Goal: Task Accomplishment & Management: Manage account settings

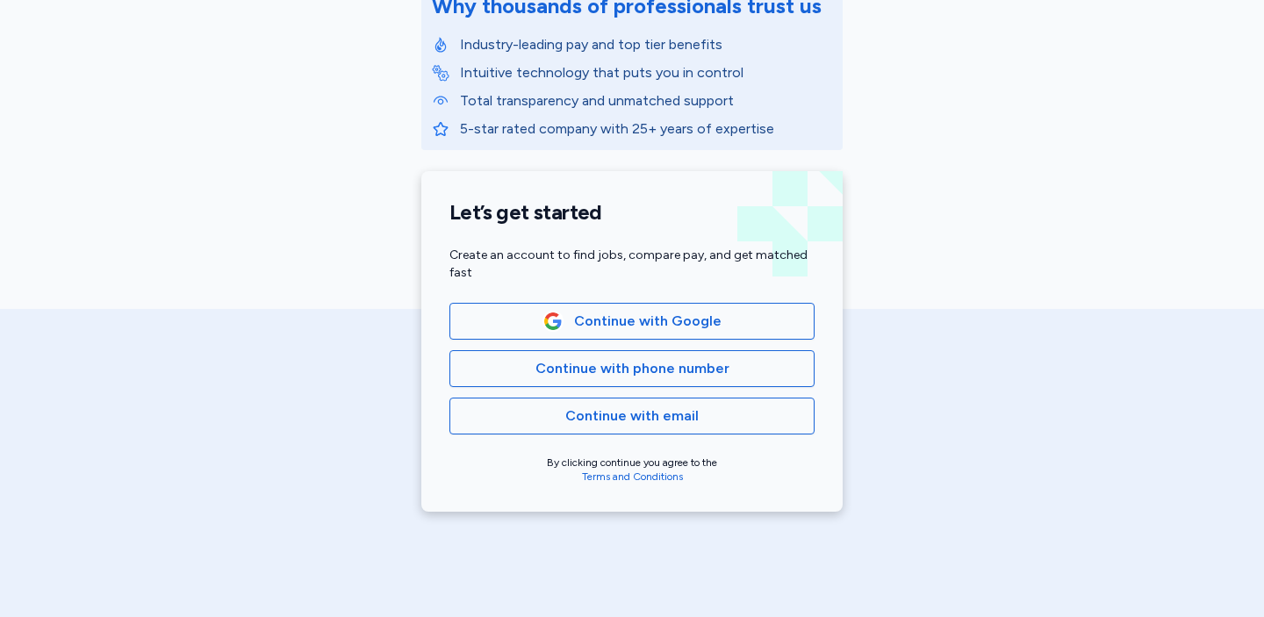
scroll to position [310, 0]
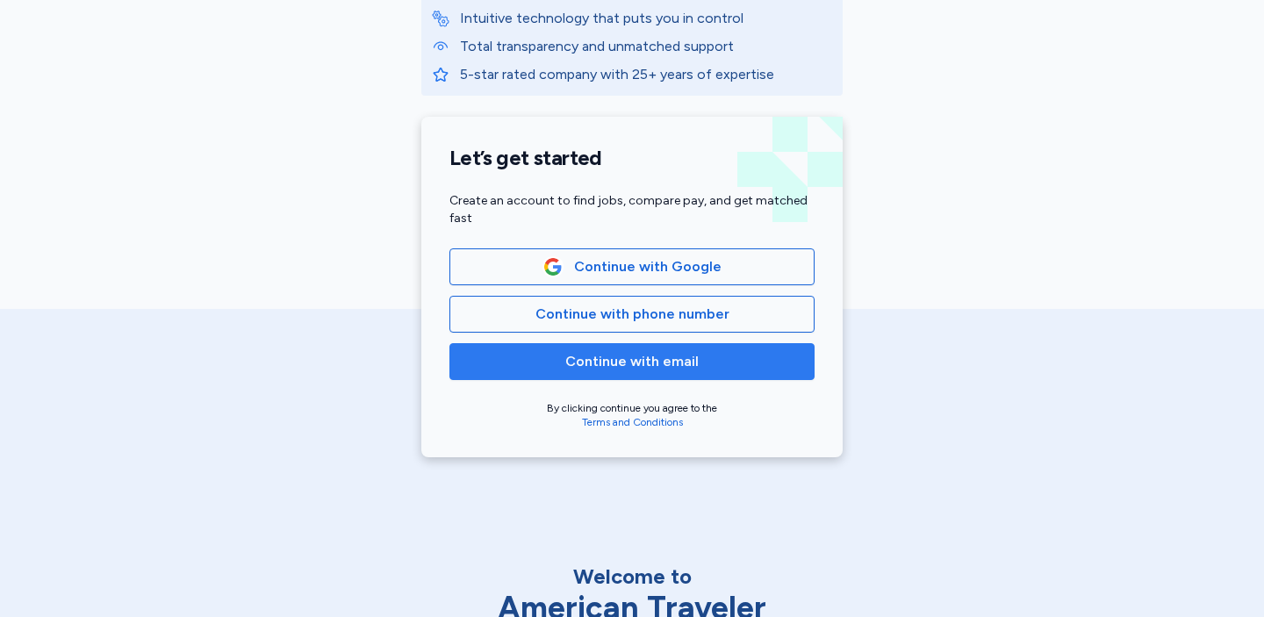
click at [665, 357] on span "Continue with email" at bounding box center [631, 361] width 133 height 21
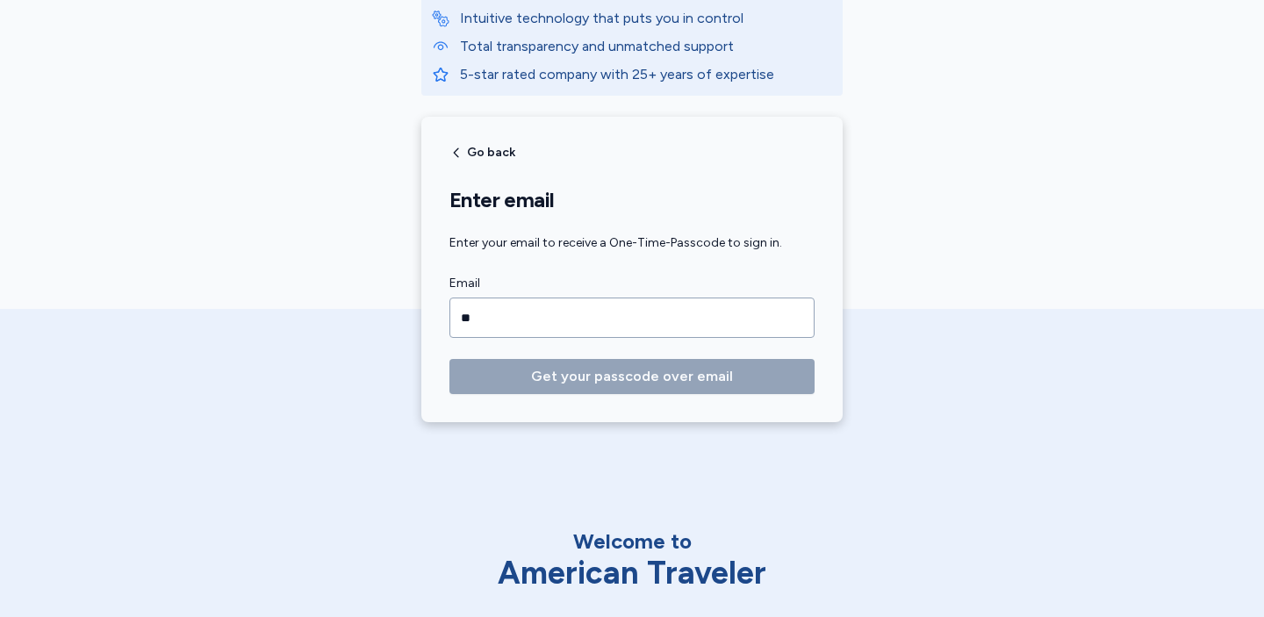
type input "*"
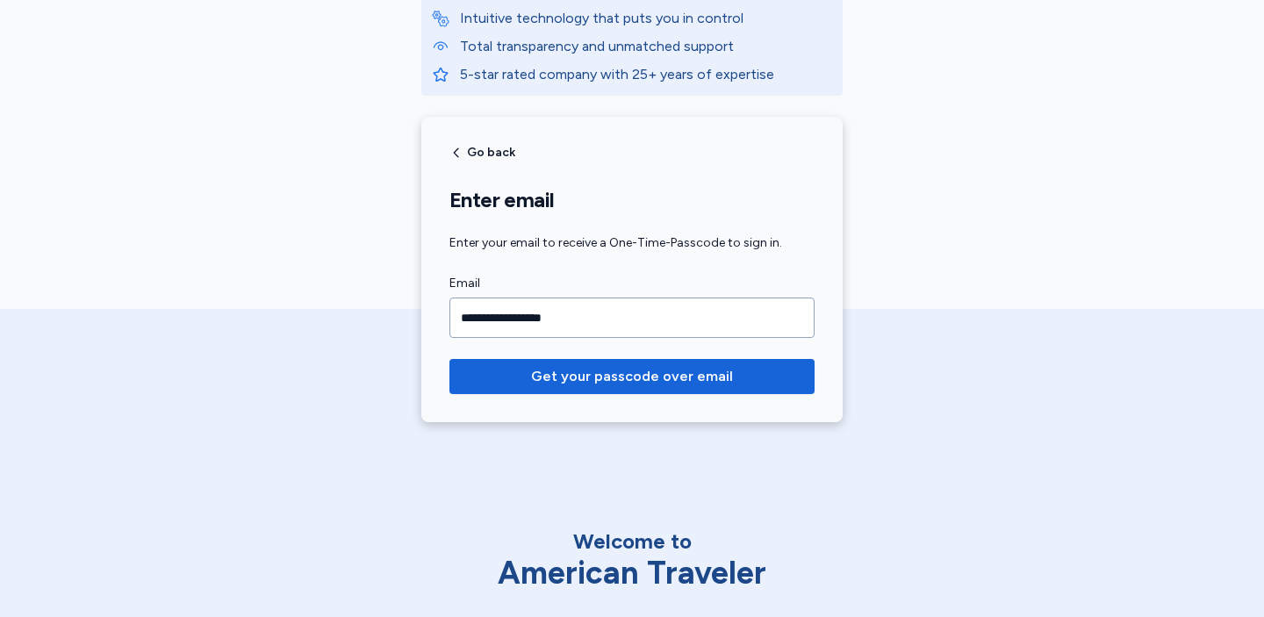
type input "**********"
click at [449, 359] on button "Get your passcode over email" at bounding box center [631, 376] width 365 height 35
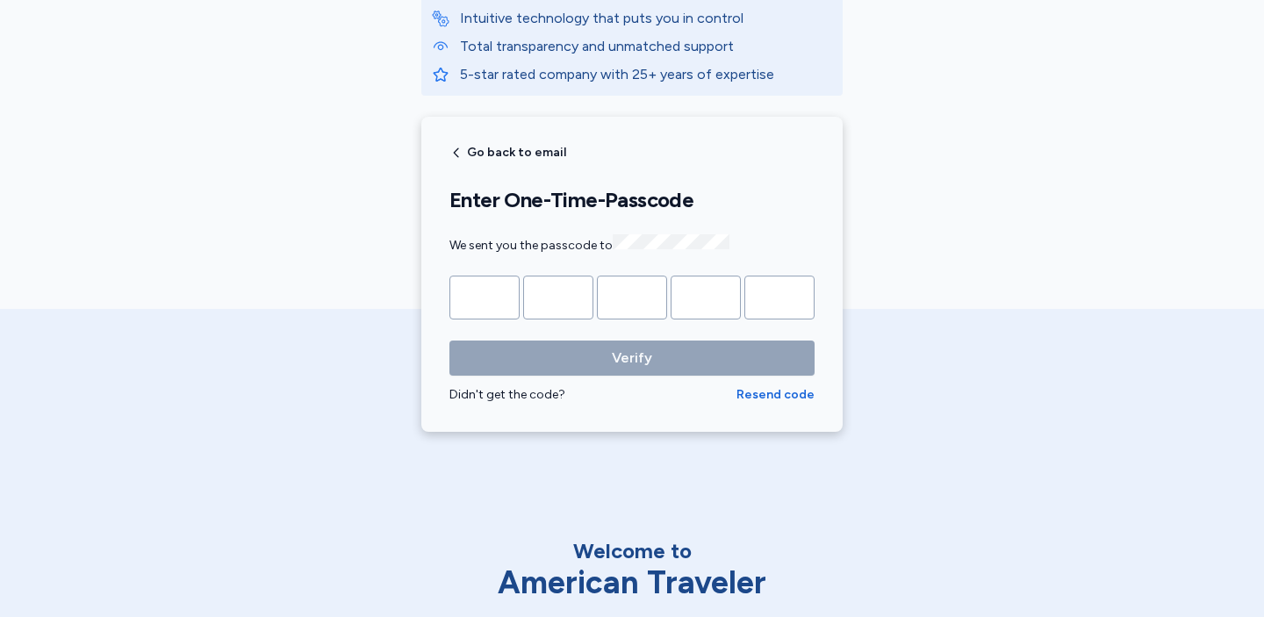
type input "*"
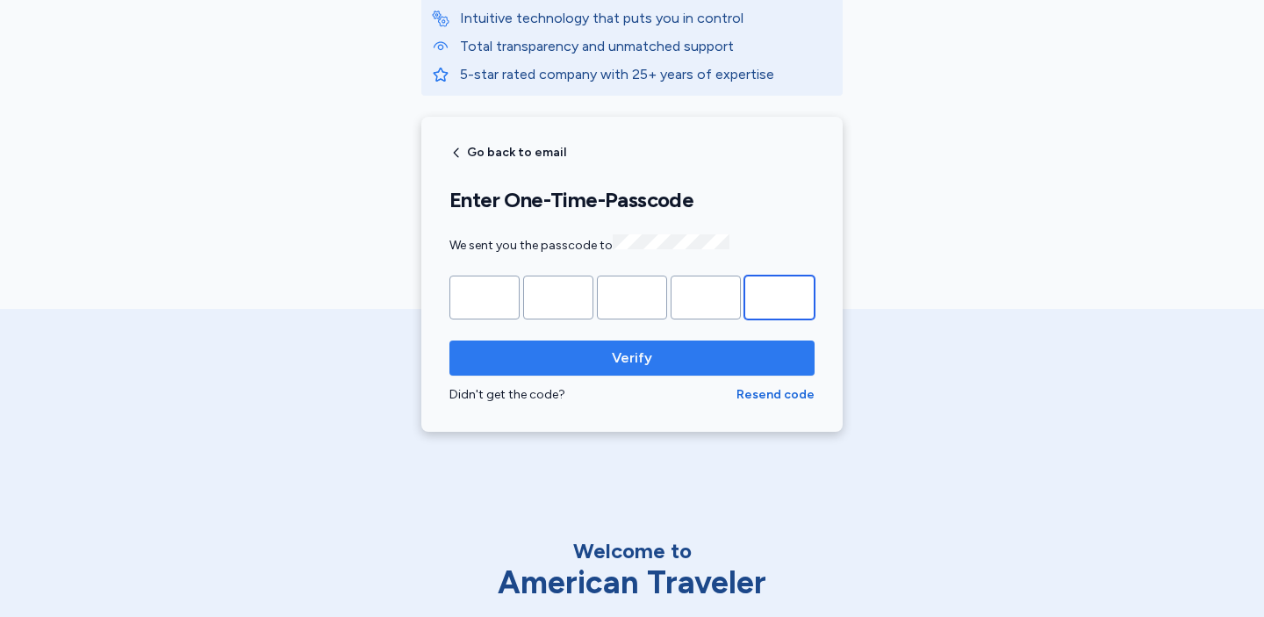
type input "*"
click at [643, 349] on span "Verify" at bounding box center [632, 358] width 40 height 21
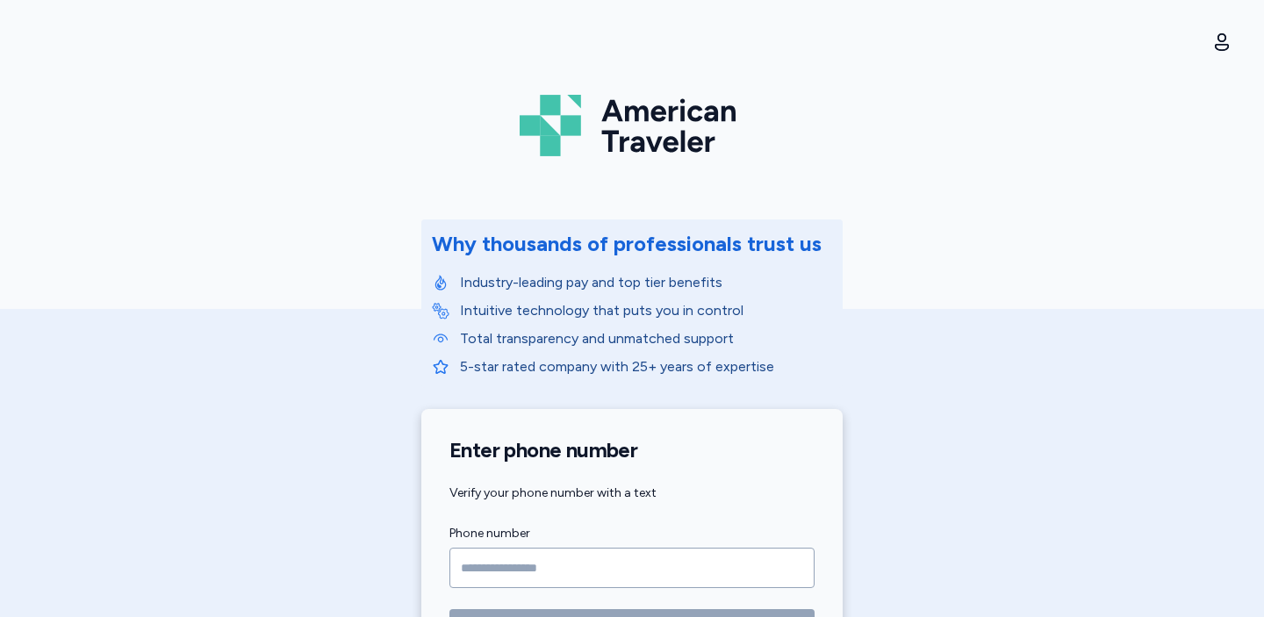
scroll to position [0, 0]
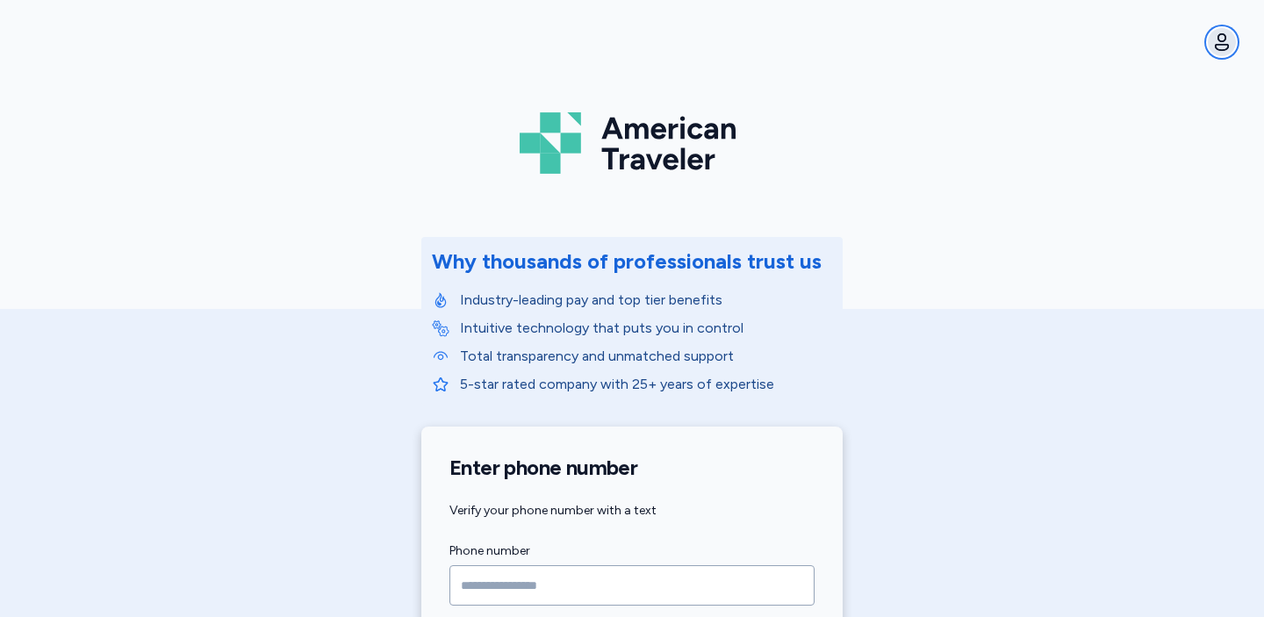
click at [1227, 53] on button "Open user menu" at bounding box center [1222, 42] width 28 height 28
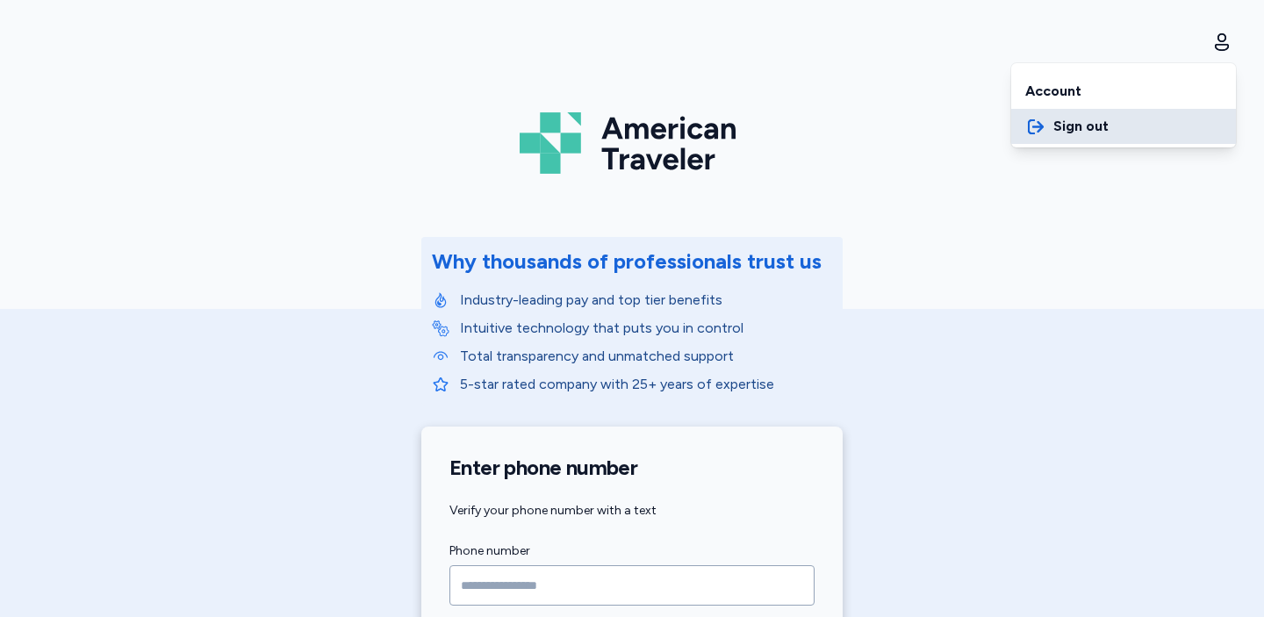
click at [1089, 111] on button "Sign out" at bounding box center [1123, 126] width 225 height 35
